Goal: Transaction & Acquisition: Purchase product/service

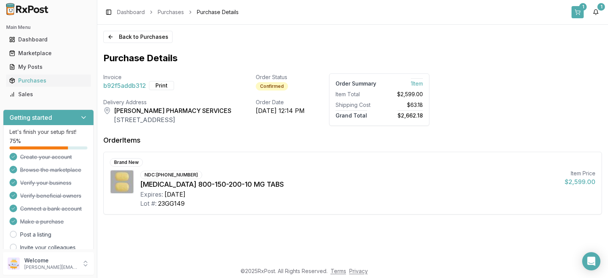
click at [579, 9] on button "1" at bounding box center [578, 12] width 12 height 12
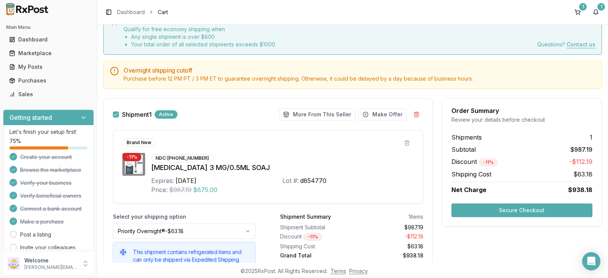
scroll to position [38, 0]
click at [405, 143] on button at bounding box center [407, 143] width 14 height 14
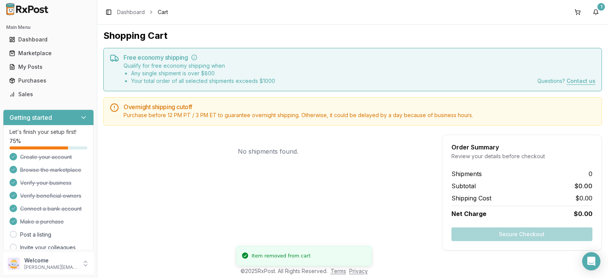
scroll to position [1, 0]
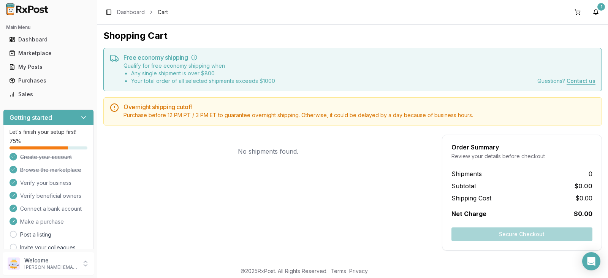
drag, startPoint x: 263, startPoint y: 140, endPoint x: 214, endPoint y: 82, distance: 76.3
click at [250, 128] on div "Shopping Cart Free economy shipping Qualify for free economy shipping when Any …" at bounding box center [352, 144] width 511 height 238
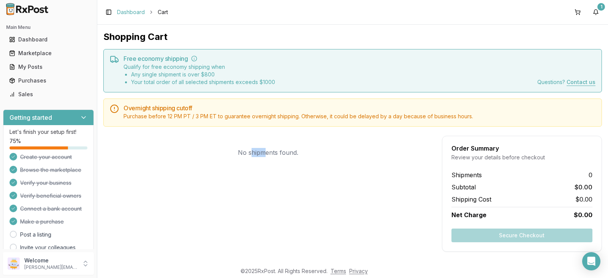
click at [134, 12] on link "Dashboard" at bounding box center [131, 12] width 28 height 8
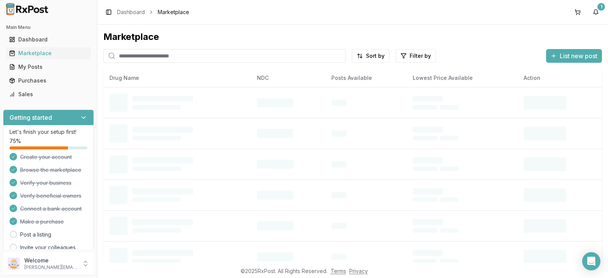
click at [128, 57] on input "search" at bounding box center [224, 56] width 242 height 14
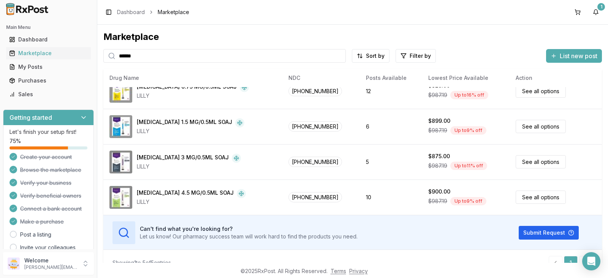
scroll to position [50, 0]
type input "******"
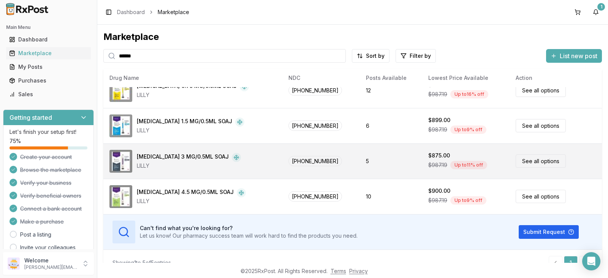
click at [170, 162] on div "LILLY" at bounding box center [189, 166] width 104 height 8
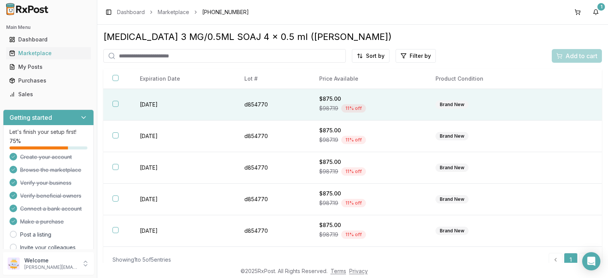
click at [118, 103] on th at bounding box center [116, 105] width 27 height 32
click at [575, 57] on span "Add to cart" at bounding box center [582, 55] width 32 height 9
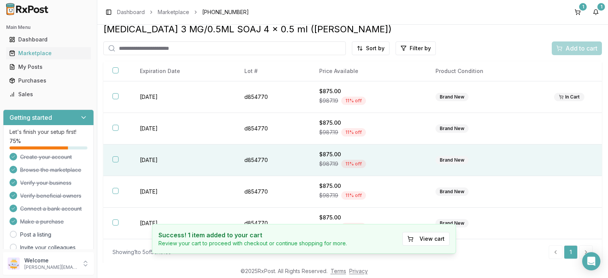
scroll to position [10, 0]
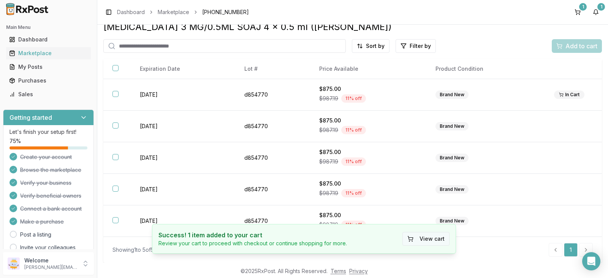
click at [432, 240] on button "View cart" at bounding box center [425, 239] width 47 height 14
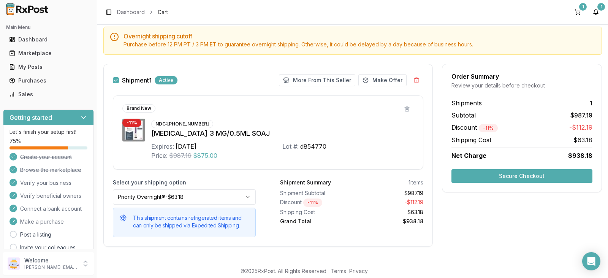
scroll to position [77, 0]
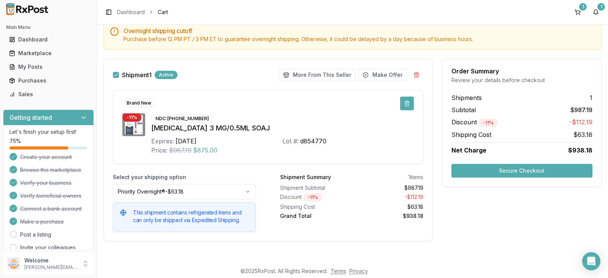
click at [404, 104] on button at bounding box center [407, 104] width 14 height 14
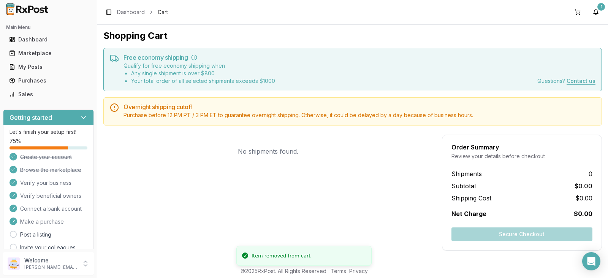
scroll to position [1, 0]
